Goal: Download file/media

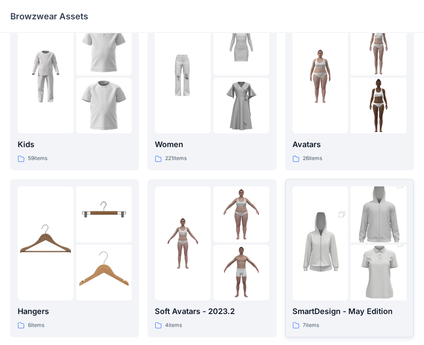
scroll to position [43, 0]
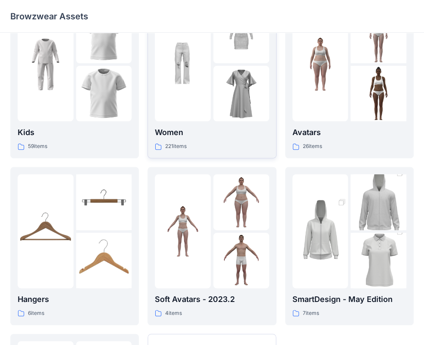
click at [226, 109] on img at bounding box center [241, 94] width 56 height 56
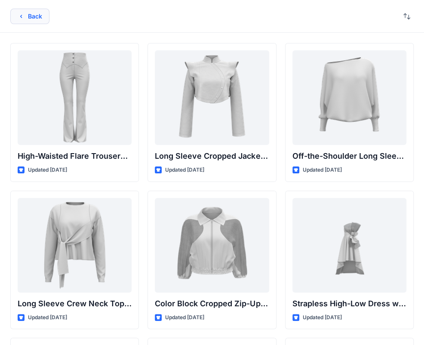
click at [22, 21] on button "Back" at bounding box center [29, 16] width 39 height 15
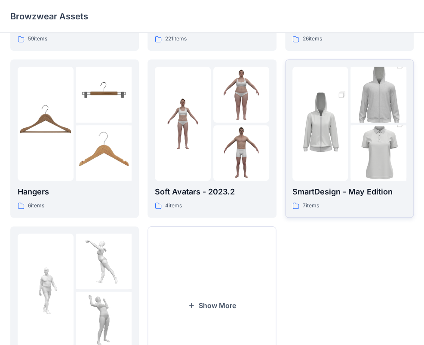
scroll to position [214, 0]
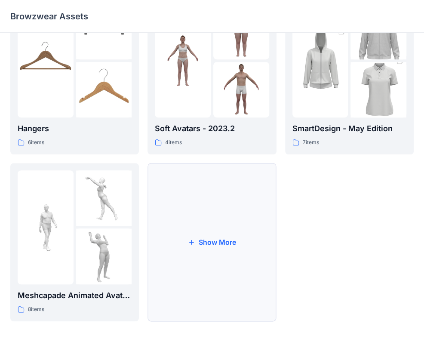
click at [224, 243] on button "Show More" at bounding box center [212, 242] width 129 height 158
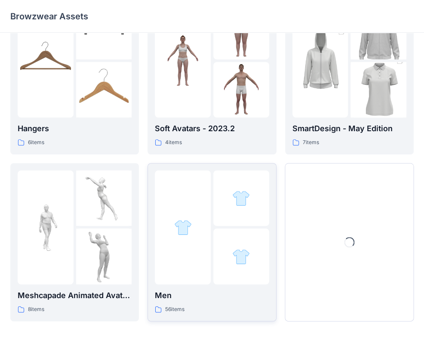
click at [226, 241] on div at bounding box center [241, 256] width 56 height 56
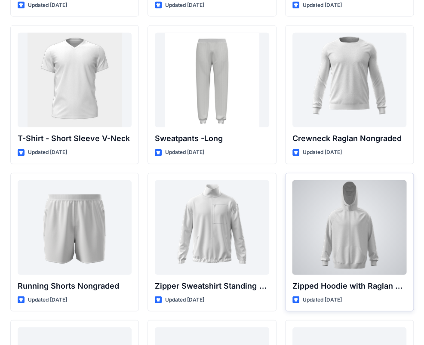
scroll to position [849, 0]
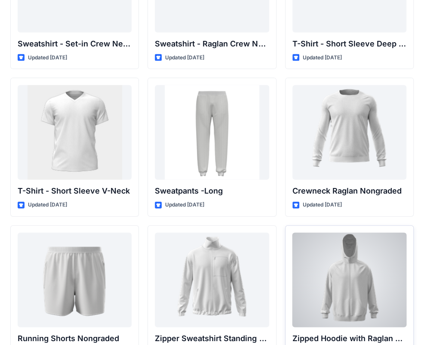
click at [344, 246] on div at bounding box center [349, 280] width 114 height 95
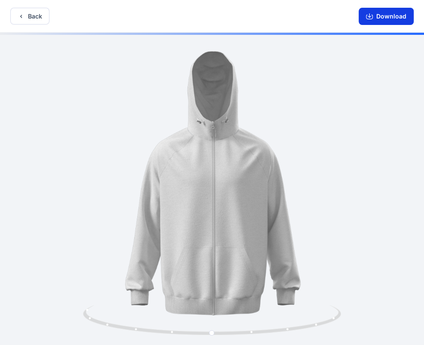
click at [381, 15] on button "Download" at bounding box center [386, 16] width 55 height 17
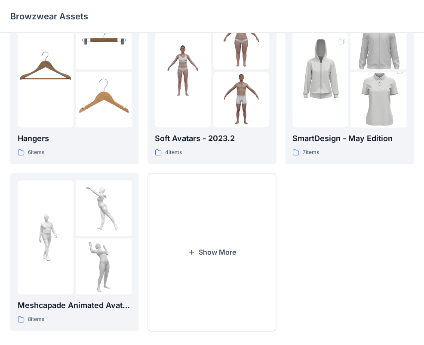
scroll to position [214, 0]
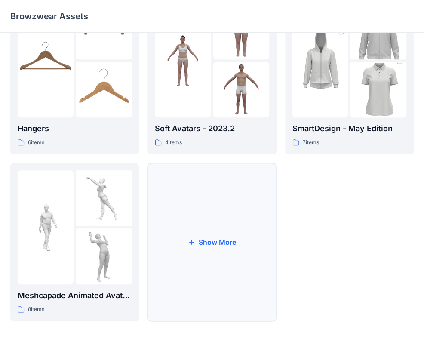
click at [237, 231] on button "Show More" at bounding box center [212, 242] width 129 height 158
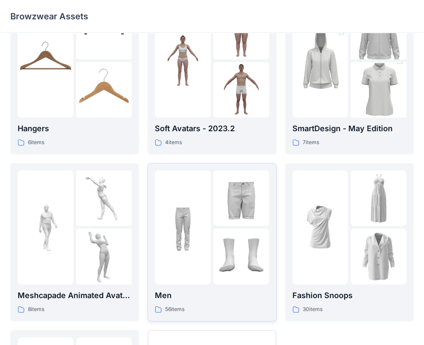
scroll to position [215, 0]
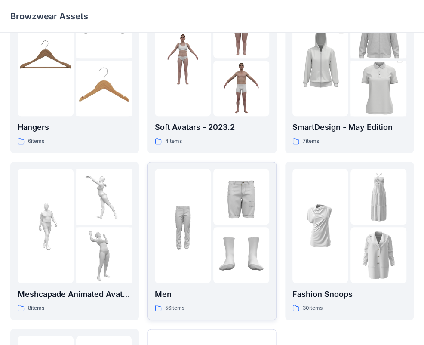
click at [258, 229] on img at bounding box center [241, 255] width 56 height 56
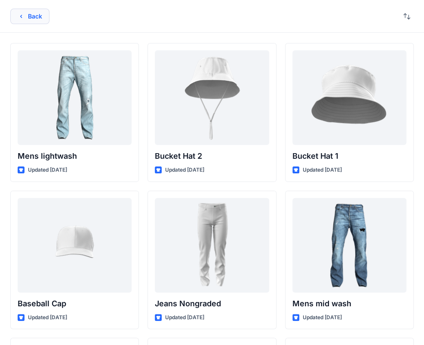
click at [31, 16] on button "Back" at bounding box center [29, 16] width 39 height 15
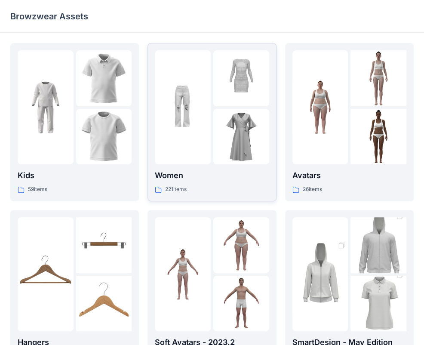
click at [206, 110] on img at bounding box center [183, 108] width 56 height 56
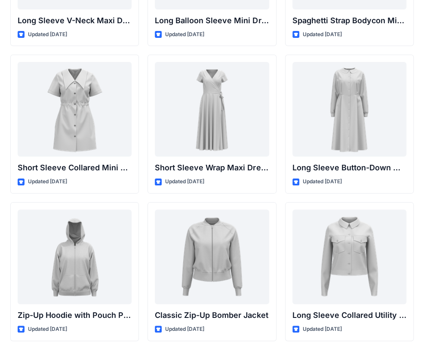
scroll to position [1465, 0]
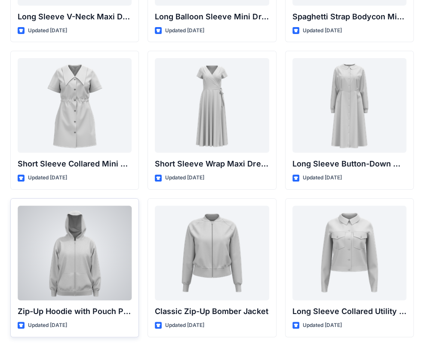
click at [89, 237] on div at bounding box center [75, 253] width 114 height 95
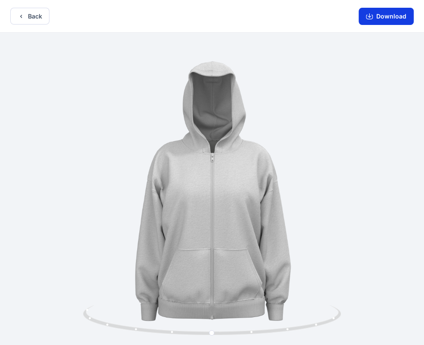
click at [376, 17] on button "Download" at bounding box center [386, 16] width 55 height 17
click at [37, 17] on button "Back" at bounding box center [29, 16] width 39 height 17
